Goal: Transaction & Acquisition: Book appointment/travel/reservation

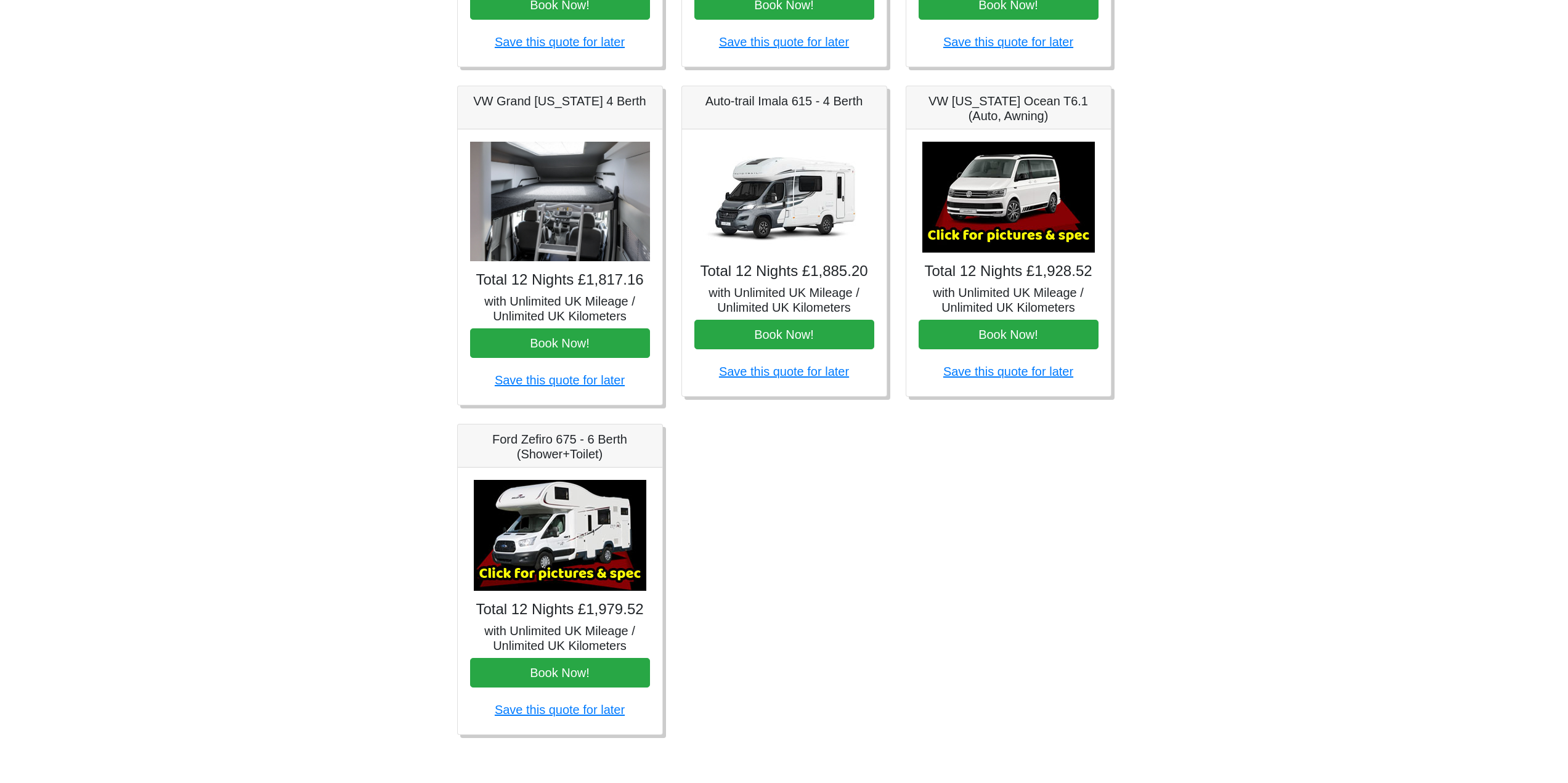
scroll to position [616, 0]
drag, startPoint x: 553, startPoint y: 511, endPoint x: 468, endPoint y: 409, distance: 132.8
drag, startPoint x: 468, startPoint y: 409, endPoint x: 426, endPoint y: 384, distance: 48.9
click at [426, 384] on body "CENTRAL RESERVATIONS FOR ALL ENQUIRIES [PHONE_NUMBER] Easicampers Booking : Sea…" at bounding box center [784, 168] width 1568 height 1230
click at [531, 358] on button "Book Now!" at bounding box center [560, 343] width 180 height 30
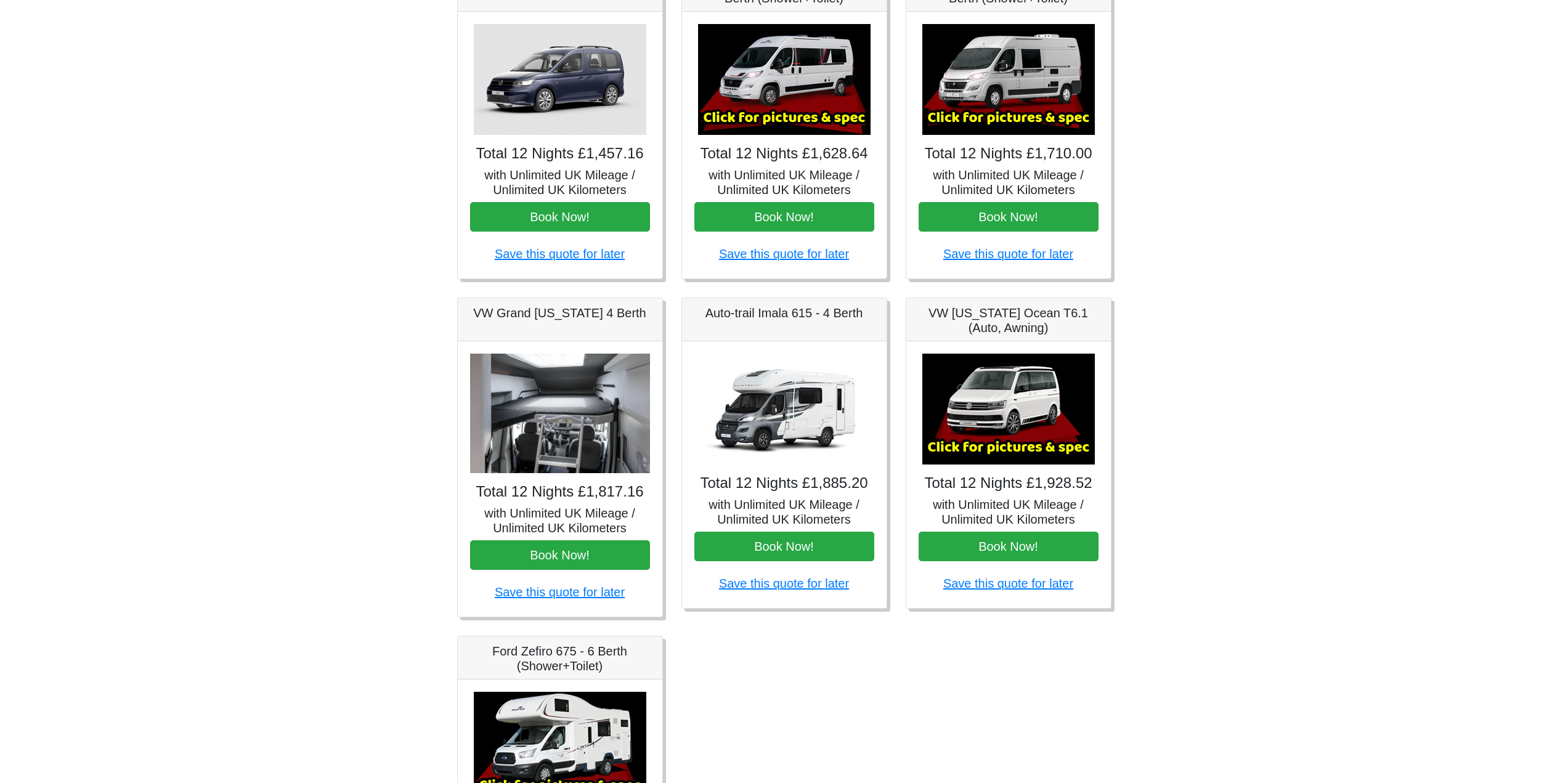
scroll to position [411, 0]
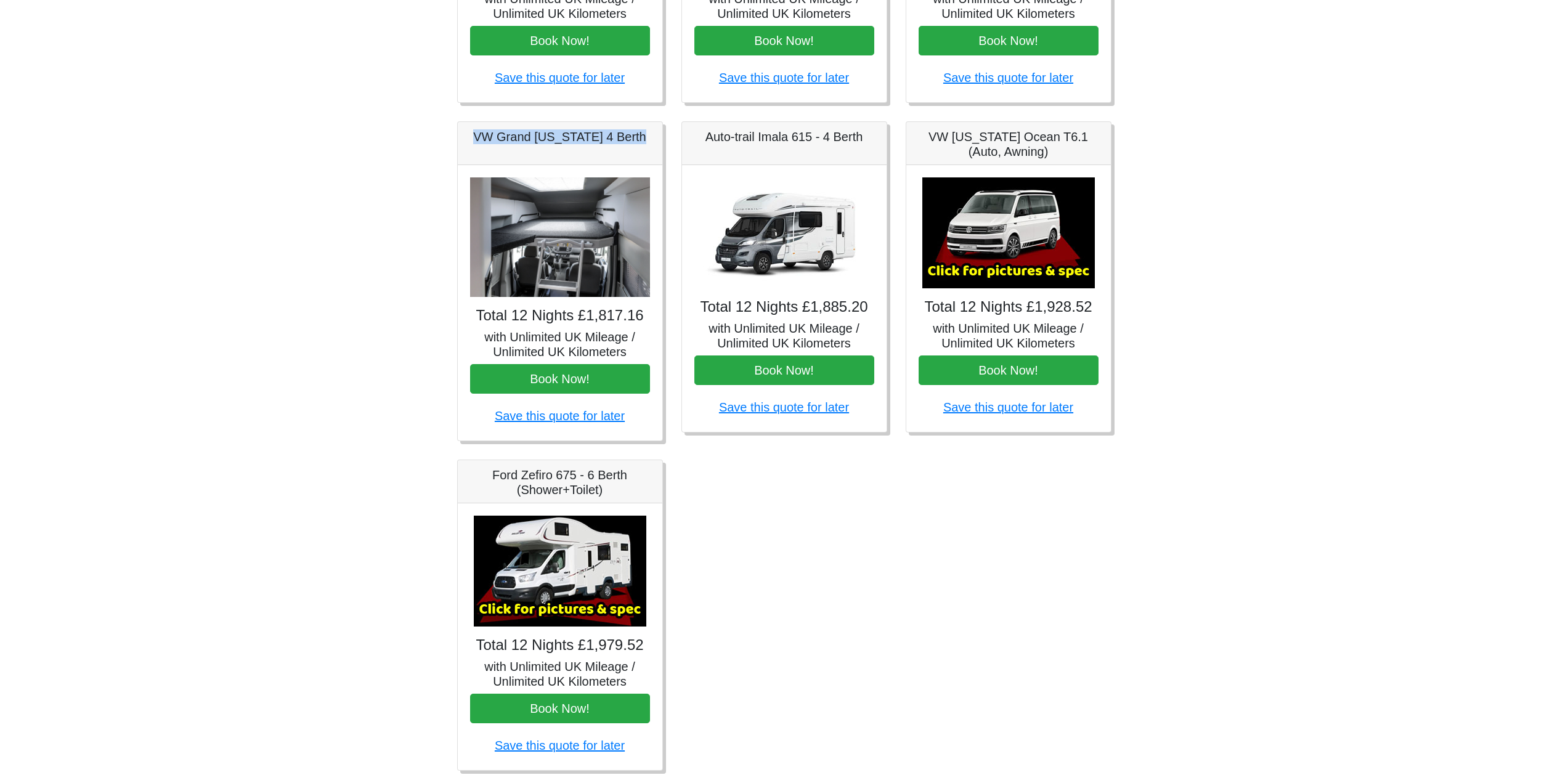
drag, startPoint x: 520, startPoint y: 375, endPoint x: 628, endPoint y: 400, distance: 110.9
click at [628, 400] on div "VW Grand California 4 Berth Total 12 Nights £1,817.16 with Unlimited UK Mileage…" at bounding box center [560, 281] width 206 height 320
copy div "VW Grand [US_STATE] 4 Berth"
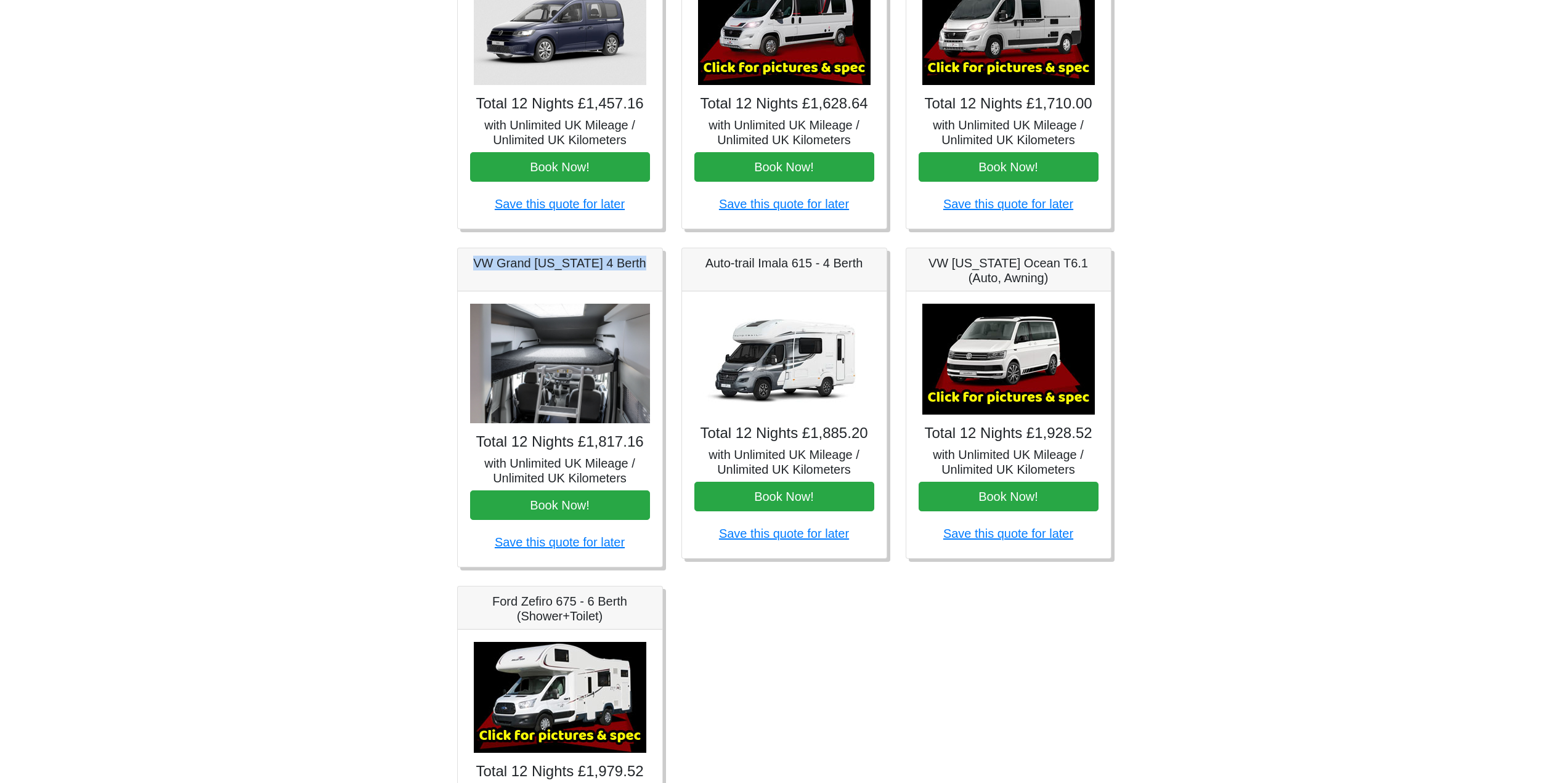
scroll to position [205, 0]
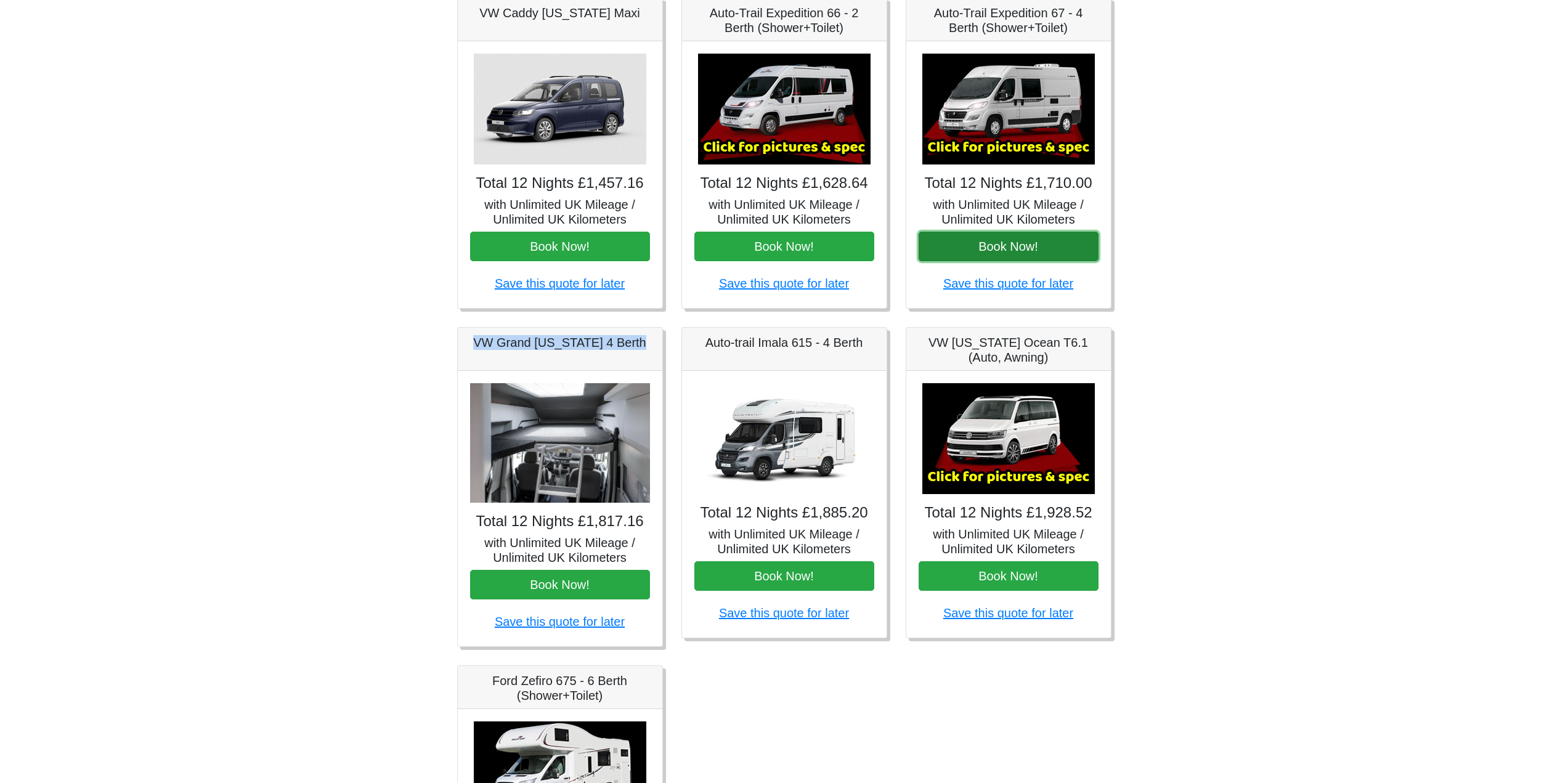
click at [1018, 261] on button "Book Now!" at bounding box center [1008, 246] width 180 height 30
